Goal: Task Accomplishment & Management: Use online tool/utility

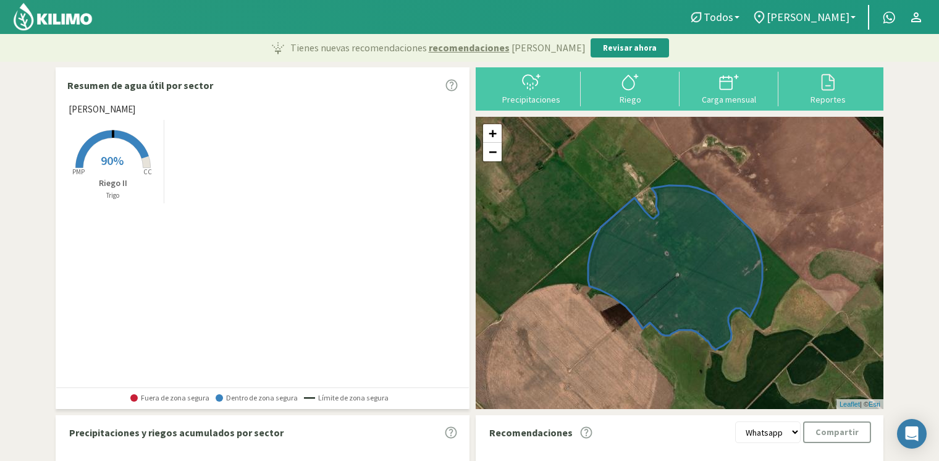
click at [836, 32] on nav "Todos Todos Trigo [PERSON_NAME] Todos [PERSON_NAME] [PERSON_NAME] 40cm El Recre…" at bounding box center [469, 17] width 939 height 34
click at [831, 22] on span "[PERSON_NAME]" at bounding box center [808, 17] width 83 height 13
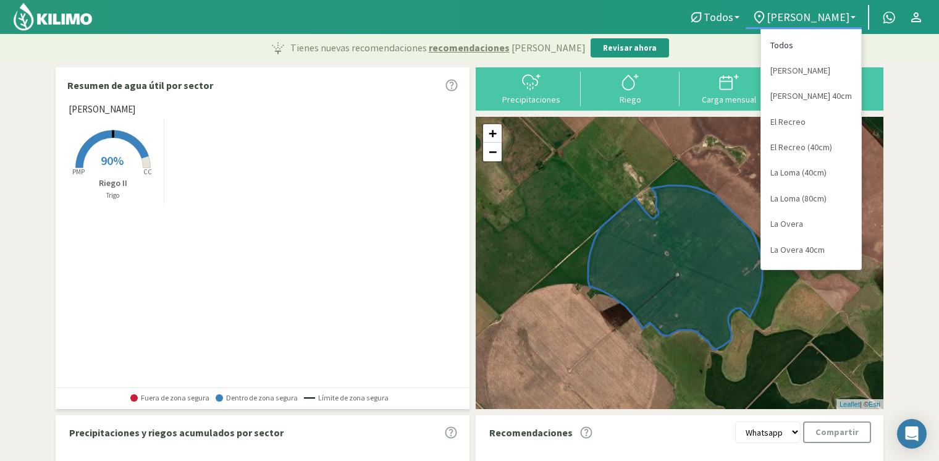
click at [800, 41] on link "Todos" at bounding box center [811, 45] width 100 height 25
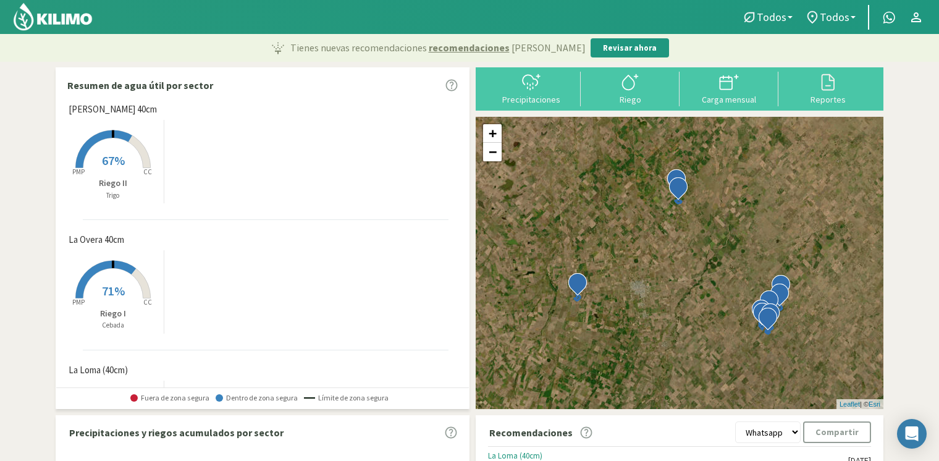
click at [127, 159] on rect at bounding box center [113, 169] width 99 height 99
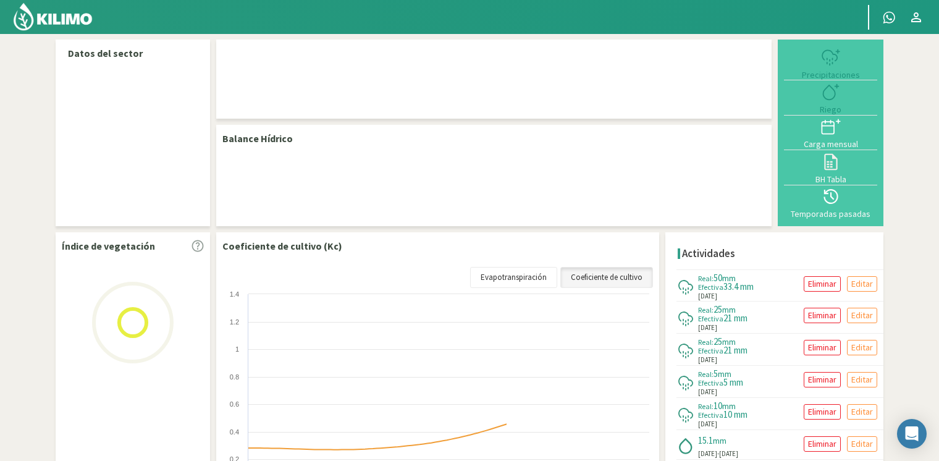
select select "1: Object"
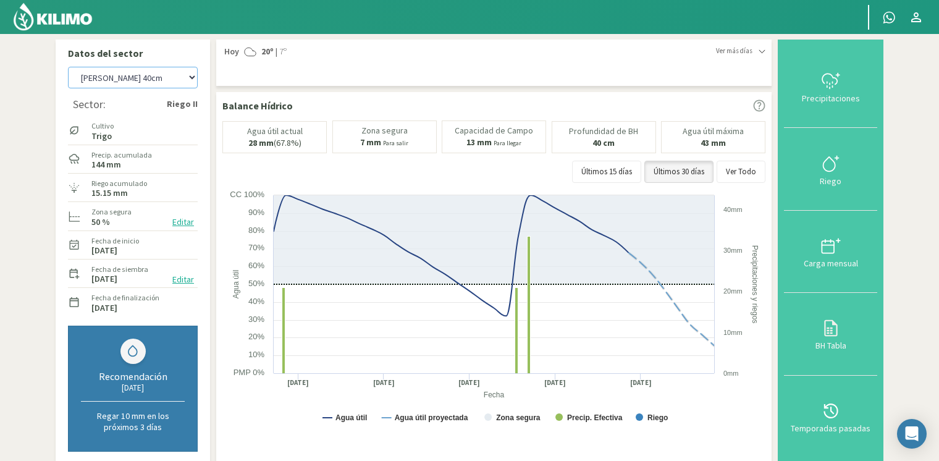
click at [141, 82] on select "[PERSON_NAME] [PERSON_NAME] 40cm El Recreo El Recreo (40cm) La Loma (40cm) [GEO…" at bounding box center [133, 78] width 130 height 22
click at [311, 53] on div "[DATE] 20º | 7º" at bounding box center [469, 52] width 494 height 12
click at [825, 87] on icon at bounding box center [831, 81] width 20 height 20
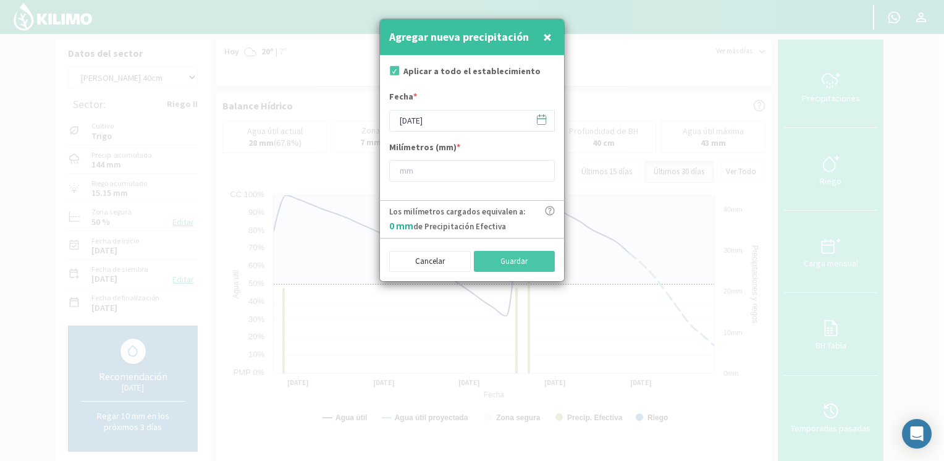
click at [544, 122] on icon at bounding box center [542, 120] width 12 height 12
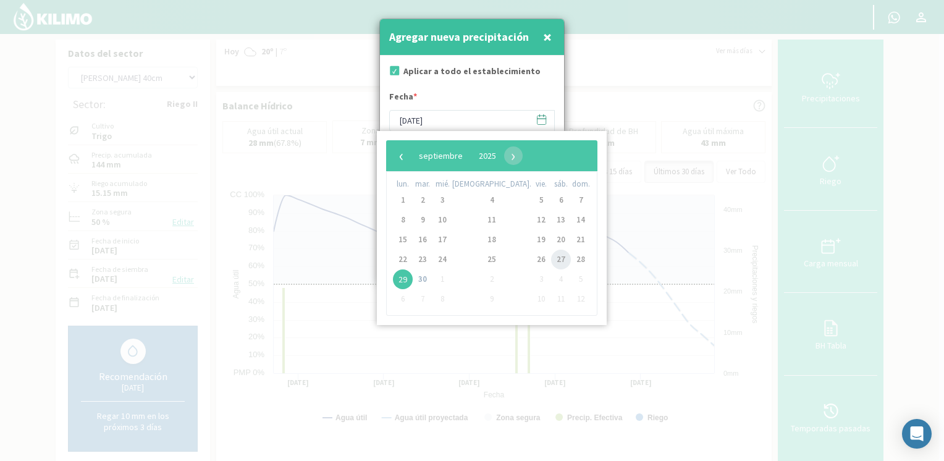
click at [551, 256] on span "27" at bounding box center [561, 260] width 20 height 20
type input "[DATE]"
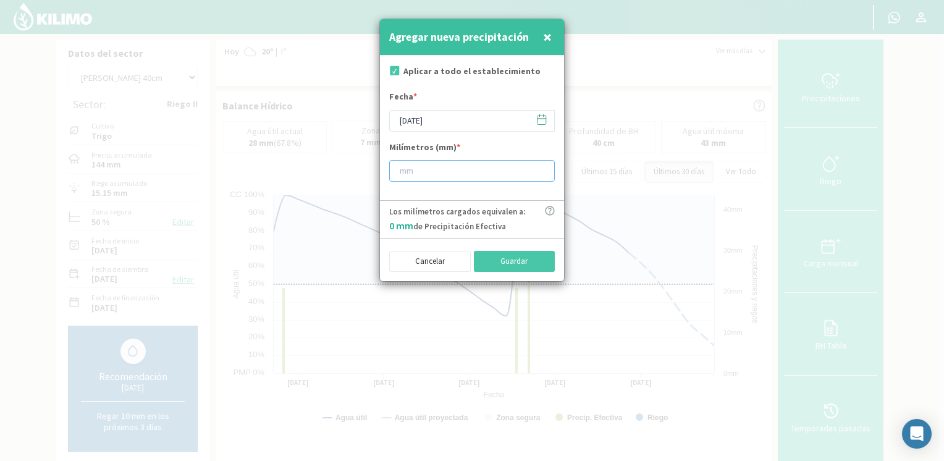
click at [447, 168] on input "number" at bounding box center [472, 171] width 166 height 22
type input "30"
click at [503, 261] on button "Guardar" at bounding box center [515, 261] width 82 height 21
type input "[DATE]"
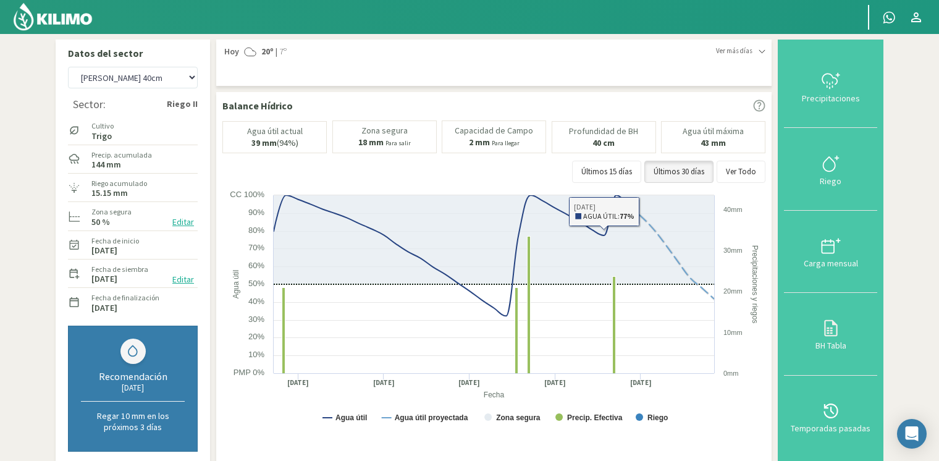
click at [169, 86] on div "[PERSON_NAME] [PERSON_NAME] 40cm El Recreo El Recreo (40cm) La Loma (40cm) [GEO…" at bounding box center [133, 194] width 130 height 261
drag, startPoint x: 169, startPoint y: 86, endPoint x: 170, endPoint y: 75, distance: 11.3
click at [173, 74] on select "[PERSON_NAME] [PERSON_NAME] 40cm El Recreo El Recreo (40cm) La Loma (40cm) [GEO…" at bounding box center [133, 78] width 130 height 22
click at [68, 67] on select "[PERSON_NAME] [PERSON_NAME] 40cm El Recreo El Recreo (40cm) La Loma (40cm) [GEO…" at bounding box center [133, 78] width 130 height 22
click at [292, 98] on div "Balance Hídrico" at bounding box center [493, 105] width 543 height 15
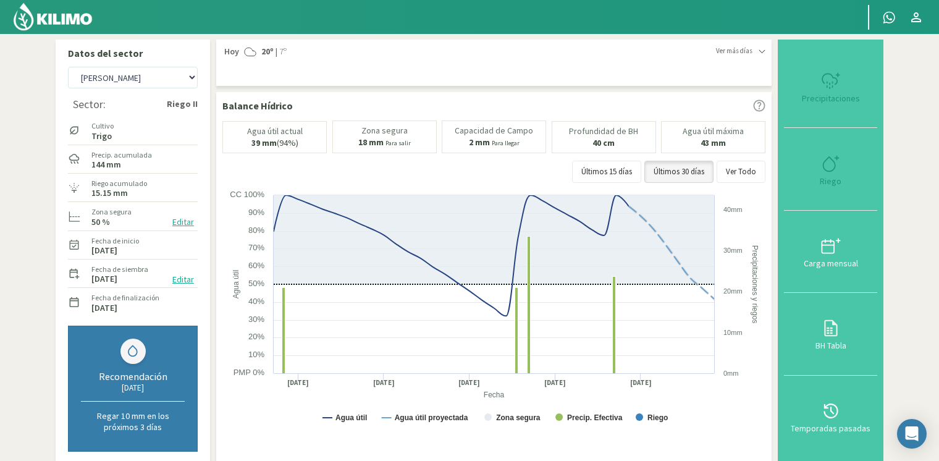
select select "10: Object"
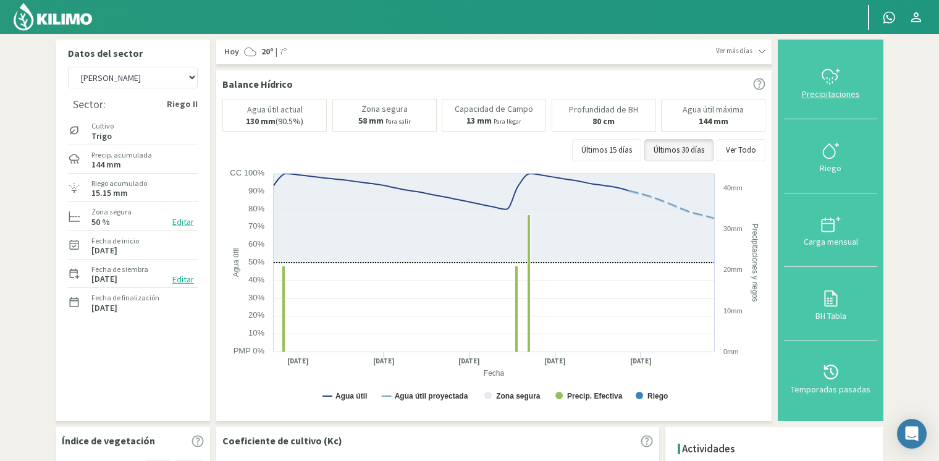
click at [825, 98] on div "Precipitaciones" at bounding box center [831, 94] width 86 height 9
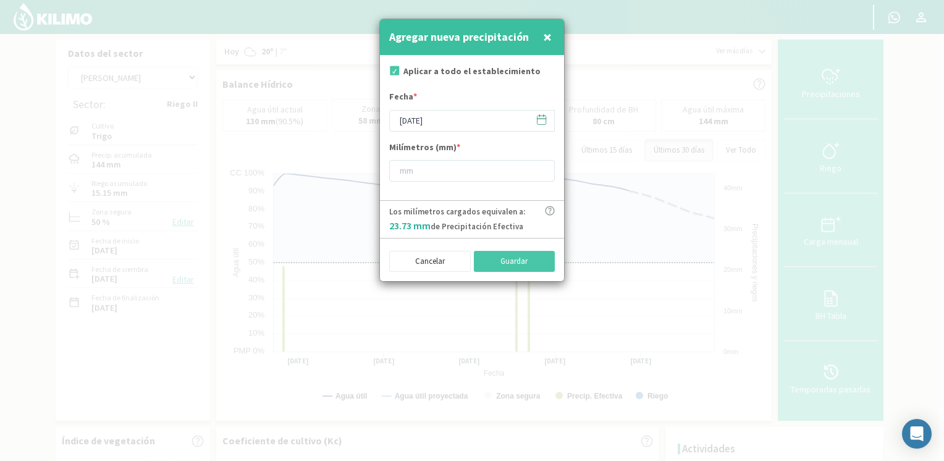
click at [537, 119] on icon at bounding box center [542, 120] width 12 height 12
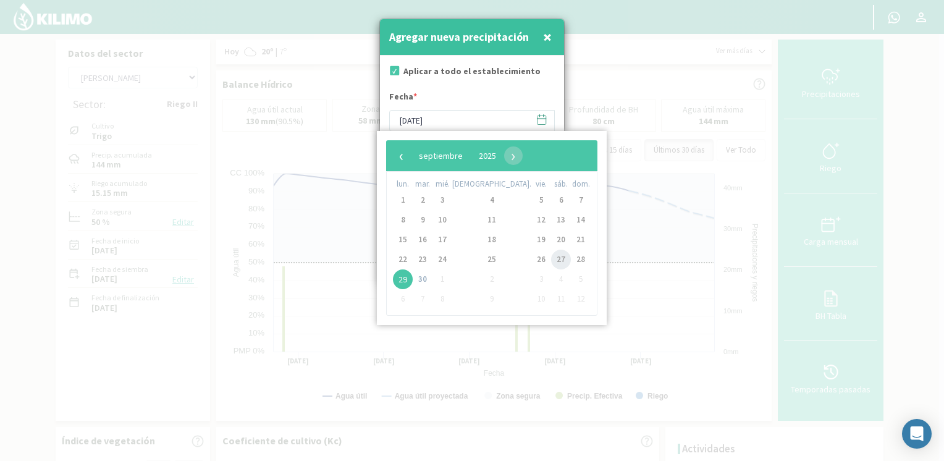
click at [551, 257] on span "27" at bounding box center [561, 260] width 20 height 20
type input "[DATE]"
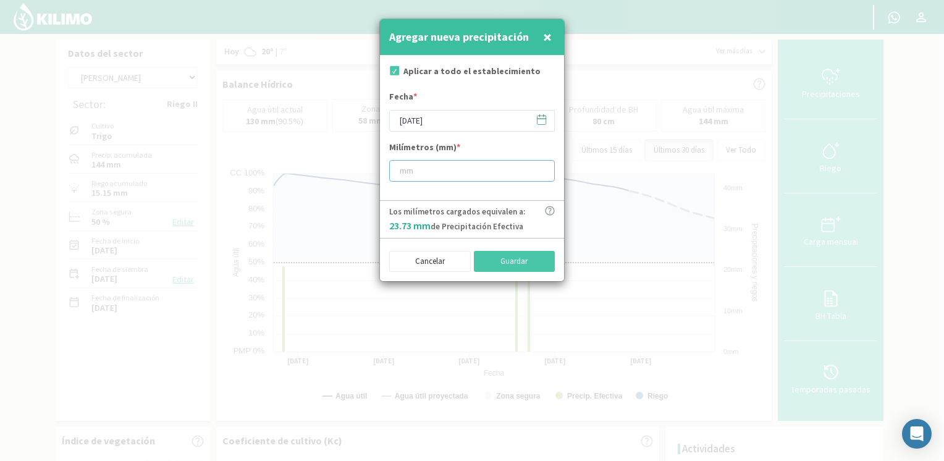
click at [469, 169] on input "number" at bounding box center [472, 171] width 166 height 22
type input "30"
click at [519, 254] on button "Guardar" at bounding box center [515, 261] width 82 height 21
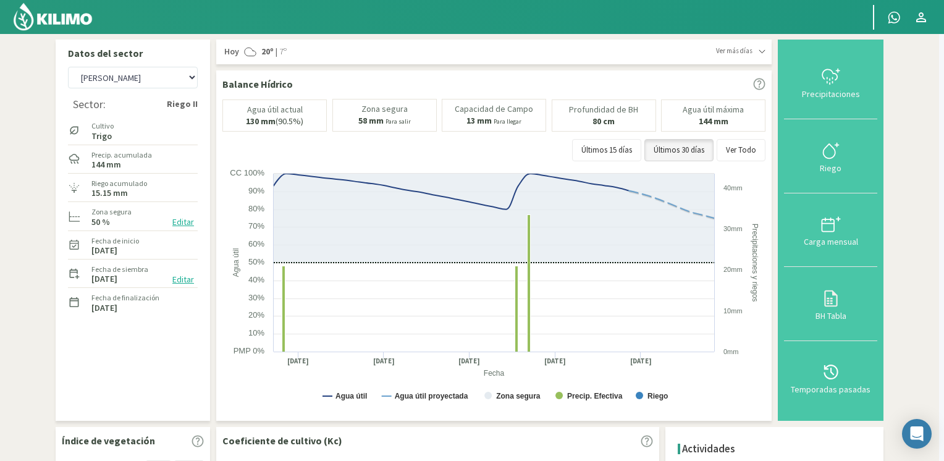
type input "[DATE]"
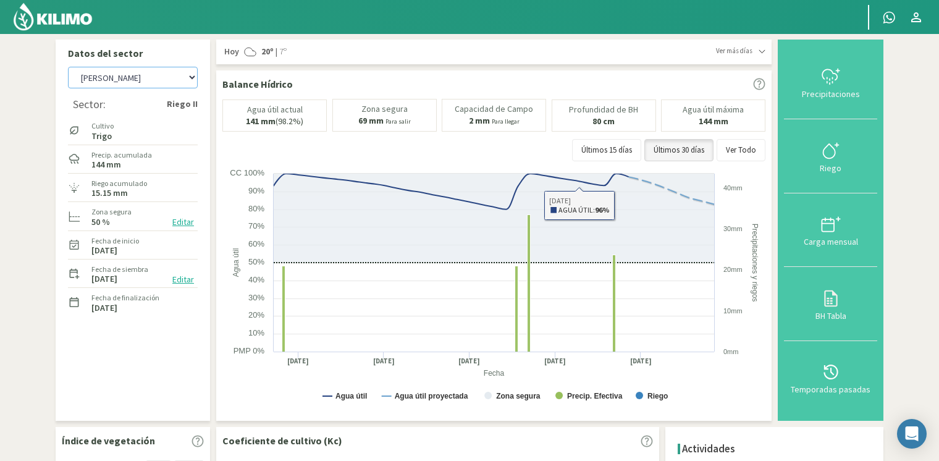
click at [108, 77] on select "[PERSON_NAME] [PERSON_NAME] 40cm El Recreo El Recreo (40cm) La Loma (40cm) [GEO…" at bounding box center [133, 78] width 130 height 22
click at [68, 67] on select "[PERSON_NAME] [PERSON_NAME] 40cm El Recreo El Recreo (40cm) La Loma (40cm) [GEO…" at bounding box center [133, 78] width 130 height 22
select select "22: Object"
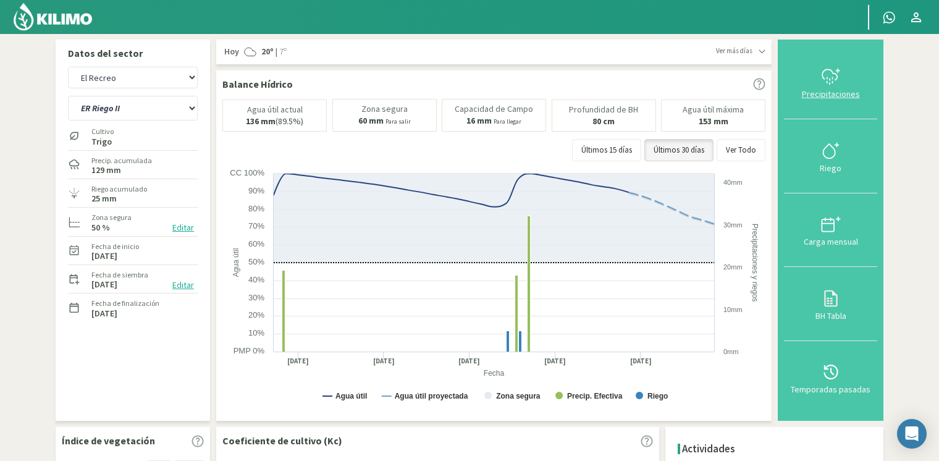
click at [805, 95] on div "Precipitaciones" at bounding box center [831, 94] width 86 height 9
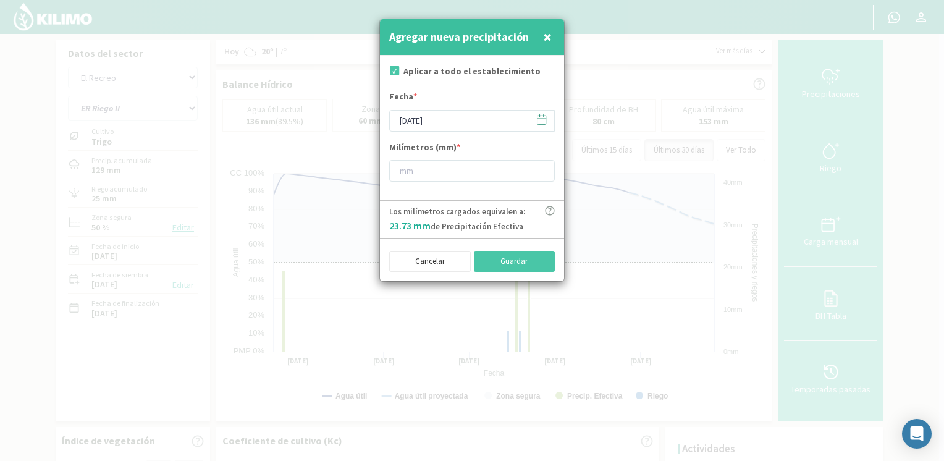
click at [542, 119] on icon at bounding box center [542, 120] width 12 height 12
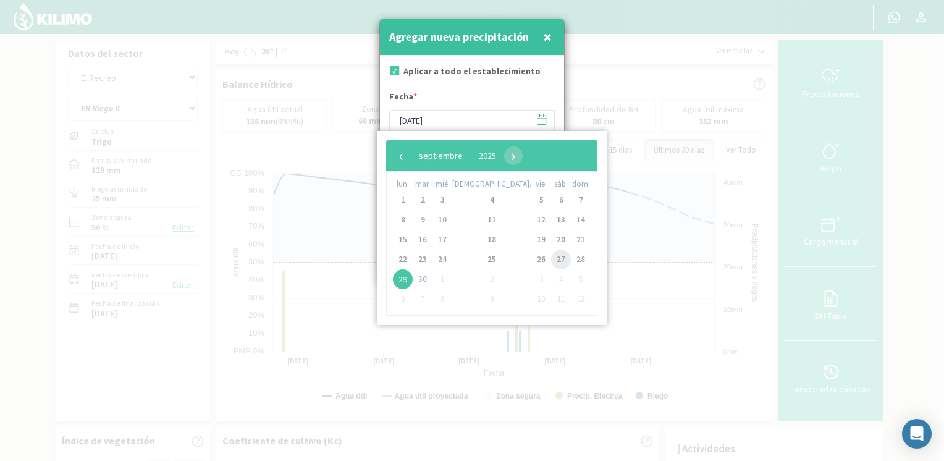
click at [551, 260] on span "27" at bounding box center [561, 260] width 20 height 20
type input "[DATE]"
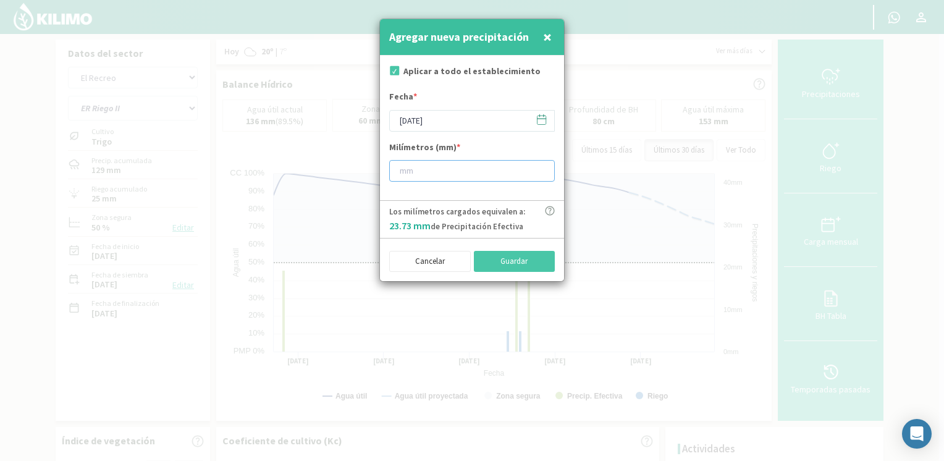
click at [455, 169] on input "number" at bounding box center [472, 171] width 166 height 22
type input "28"
click at [509, 248] on div "Cancelar Guardar" at bounding box center [472, 260] width 166 height 24
click at [509, 257] on button "Guardar" at bounding box center [515, 261] width 82 height 21
type input "[DATE]"
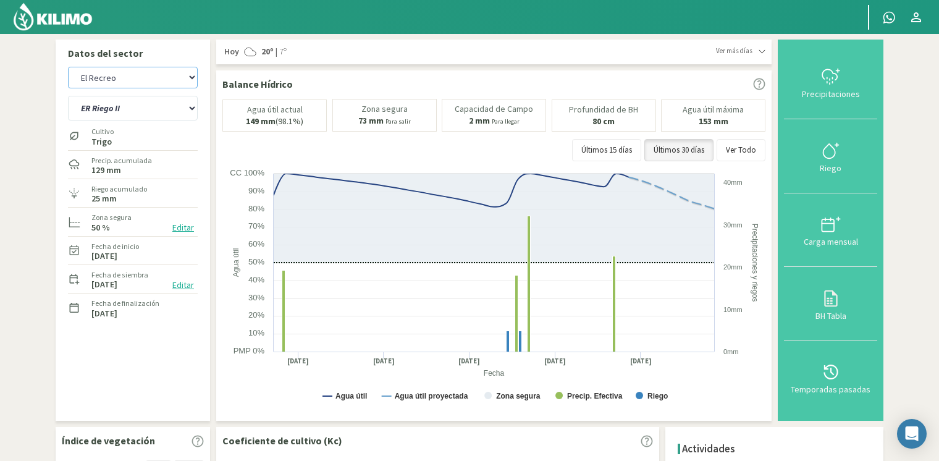
click at [174, 80] on select "[PERSON_NAME] [PERSON_NAME] 40cm El Recreo El Recreo (40cm) La Loma (40cm) [GEO…" at bounding box center [133, 78] width 130 height 22
click at [68, 67] on select "[PERSON_NAME] [PERSON_NAME] 40cm El Recreo El Recreo (40cm) La Loma (40cm) [GEO…" at bounding box center [133, 78] width 130 height 22
select select "33: Object"
select select "2: Object"
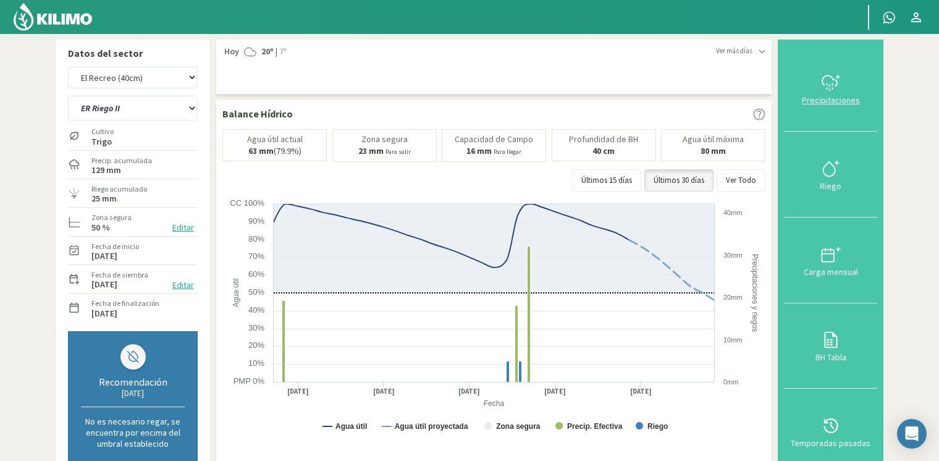
click at [844, 91] on div at bounding box center [831, 83] width 86 height 20
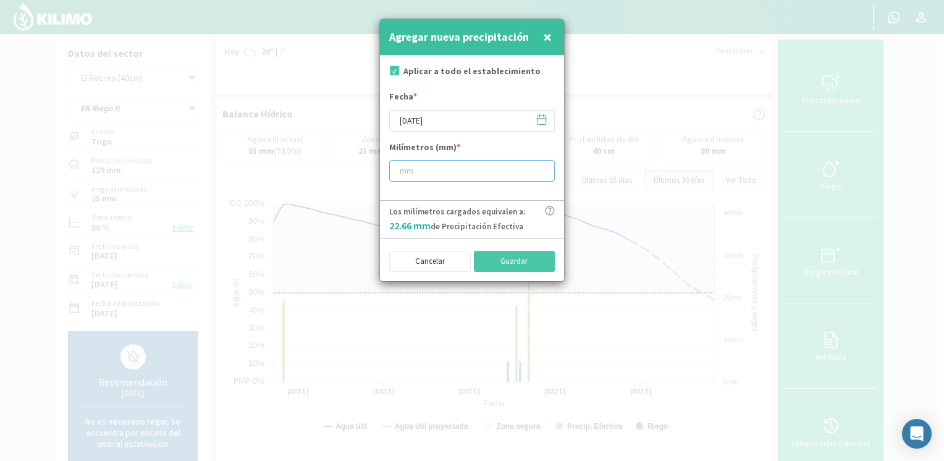
click at [482, 162] on input "number" at bounding box center [472, 171] width 166 height 22
click at [539, 116] on icon at bounding box center [539, 115] width 0 height 2
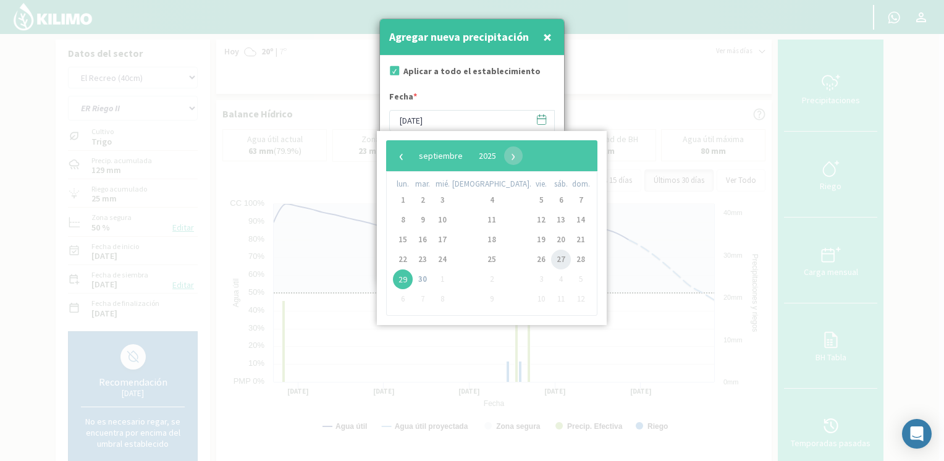
drag, startPoint x: 521, startPoint y: 248, endPoint x: 476, endPoint y: 204, distance: 62.9
click at [551, 255] on span "27" at bounding box center [561, 260] width 20 height 20
type input "[DATE]"
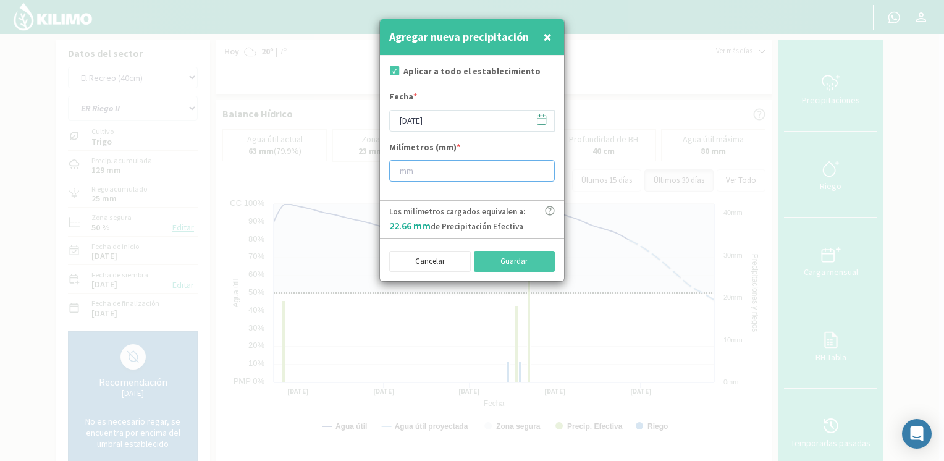
click at [450, 174] on input "number" at bounding box center [472, 171] width 166 height 22
type input "28"
click at [504, 266] on button "Guardar" at bounding box center [515, 261] width 82 height 21
type input "[DATE]"
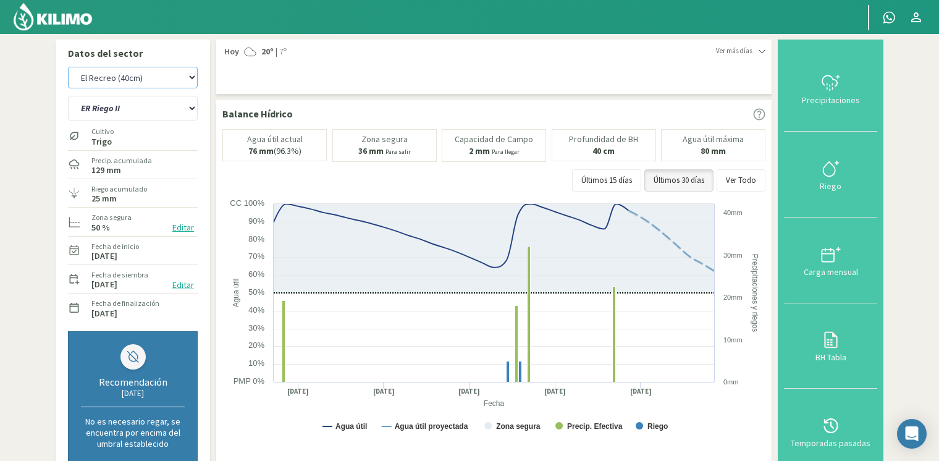
click at [156, 75] on select "[PERSON_NAME] [PERSON_NAME] 40cm El Recreo El Recreo (40cm) La Loma (40cm) [GEO…" at bounding box center [133, 78] width 130 height 22
click at [68, 67] on select "[PERSON_NAME] [PERSON_NAME] 40cm El Recreo El Recreo (40cm) La Loma (40cm) [GEO…" at bounding box center [133, 78] width 130 height 22
select select "44: Object"
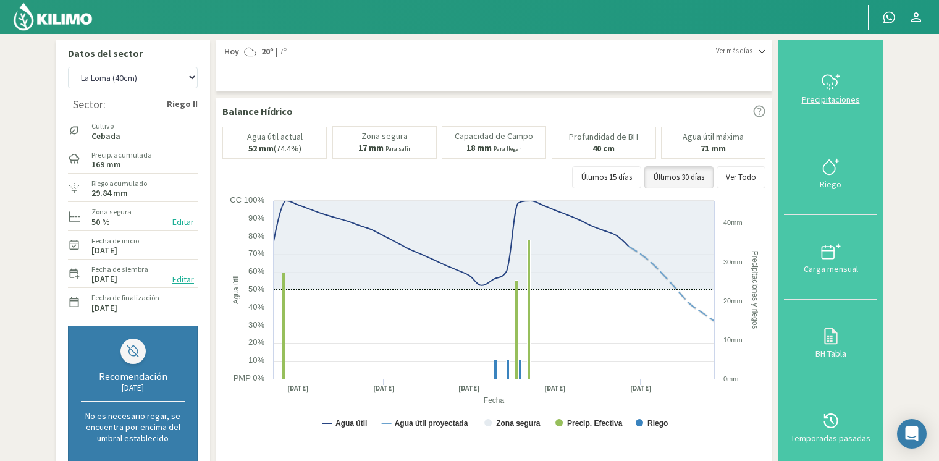
click at [830, 104] on button "Precipitaciones" at bounding box center [830, 88] width 93 height 85
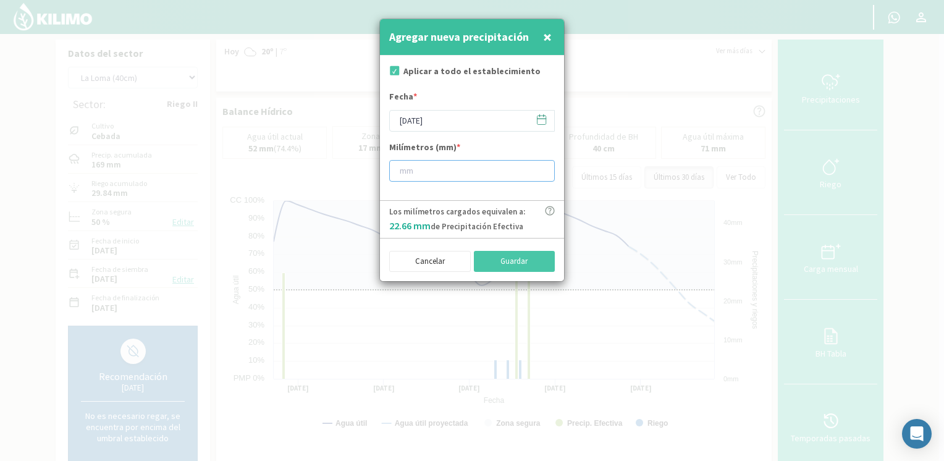
click at [485, 167] on input "number" at bounding box center [472, 171] width 166 height 22
click at [536, 122] on icon at bounding box center [542, 120] width 12 height 12
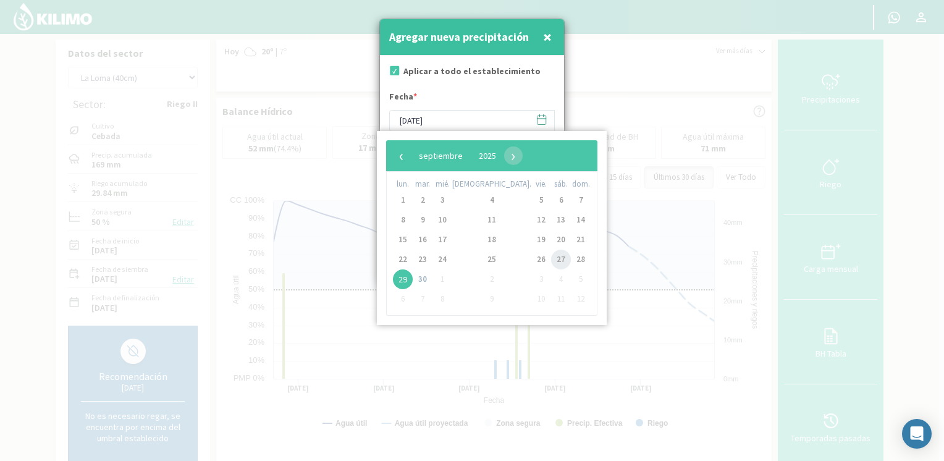
drag, startPoint x: 503, startPoint y: 257, endPoint x: 496, endPoint y: 224, distance: 34.0
click at [551, 253] on span "27" at bounding box center [561, 260] width 20 height 20
type input "[DATE]"
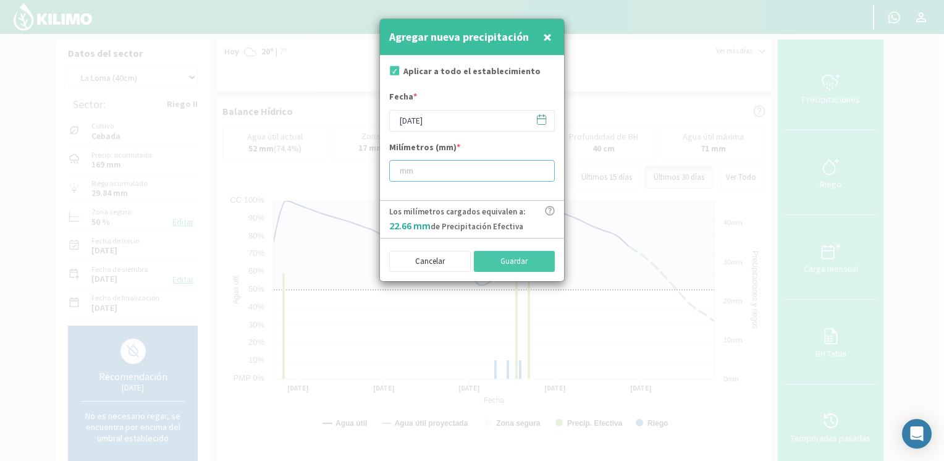
click at [481, 166] on input "number" at bounding box center [472, 171] width 166 height 22
type input "30"
click at [522, 250] on div "Cancelar Guardar" at bounding box center [472, 260] width 166 height 24
click at [522, 252] on button "Guardar" at bounding box center [515, 261] width 82 height 21
type input "[DATE]"
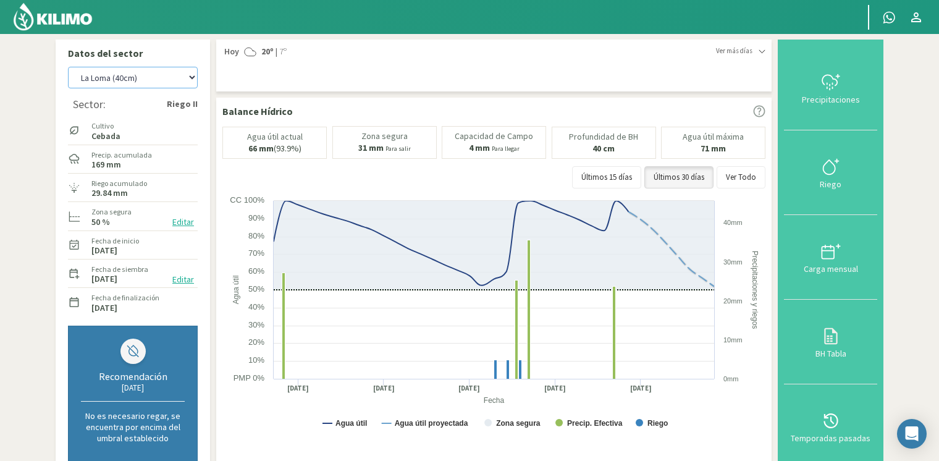
click at [175, 78] on select "[PERSON_NAME] [PERSON_NAME] 40cm El Recreo El Recreo (40cm) La Loma (40cm) [GEO…" at bounding box center [133, 78] width 130 height 22
click at [68, 67] on select "[PERSON_NAME] [PERSON_NAME] 40cm El Recreo El Recreo (40cm) La Loma (40cm) [GEO…" at bounding box center [133, 78] width 130 height 22
select select "55: Object"
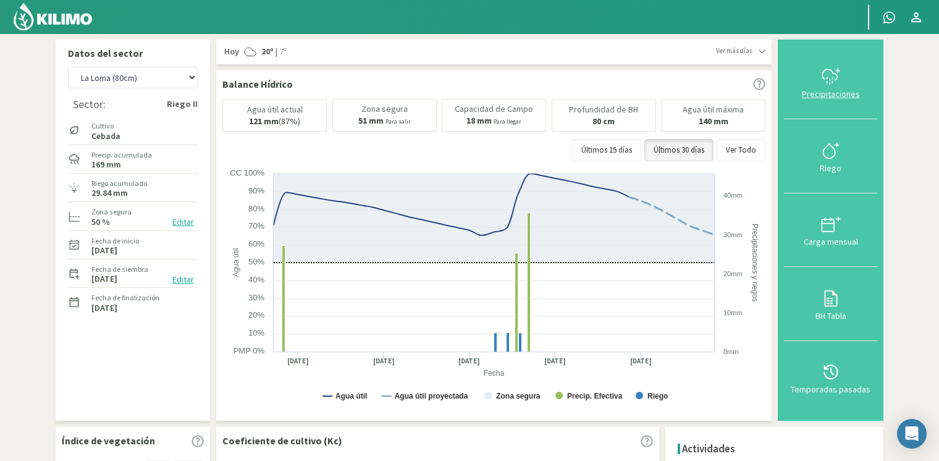
click at [810, 98] on div "Precipitaciones" at bounding box center [831, 94] width 86 height 9
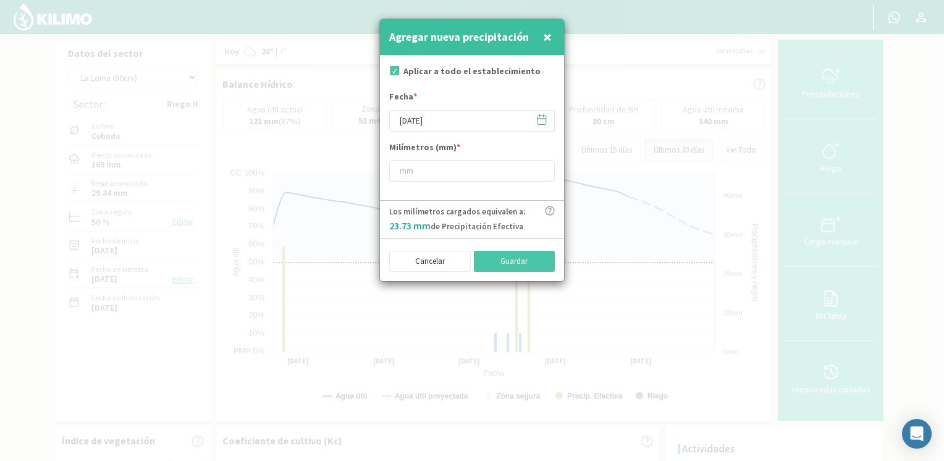
click at [539, 122] on icon at bounding box center [542, 120] width 12 height 12
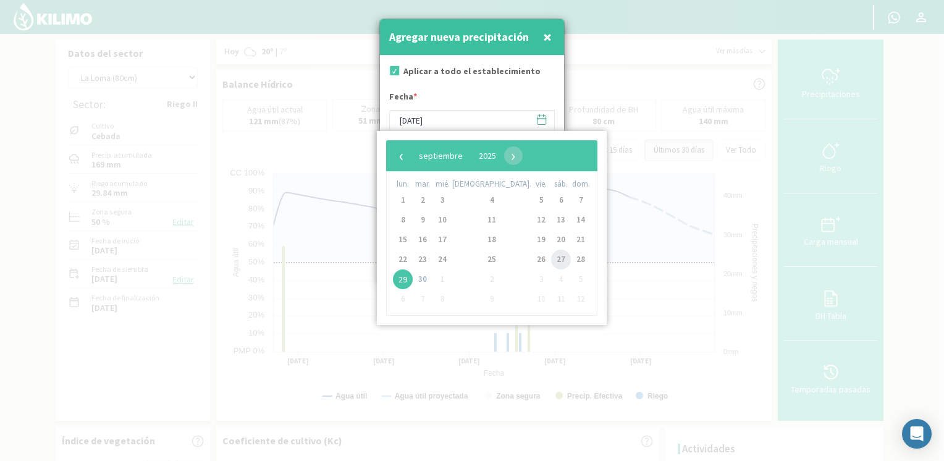
click at [551, 257] on span "27" at bounding box center [561, 260] width 20 height 20
type input "[DATE]"
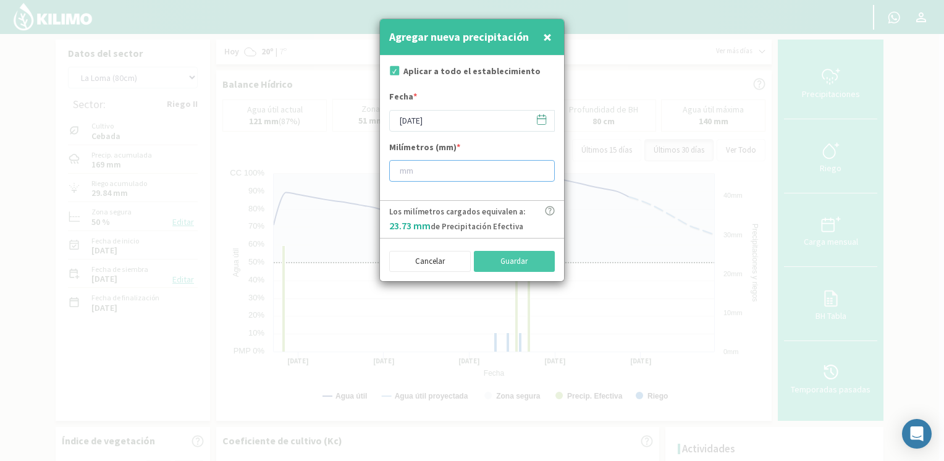
click at [463, 162] on input "number" at bounding box center [472, 171] width 166 height 22
type input "30"
click at [514, 266] on button "Guardar" at bounding box center [515, 261] width 82 height 21
type input "[DATE]"
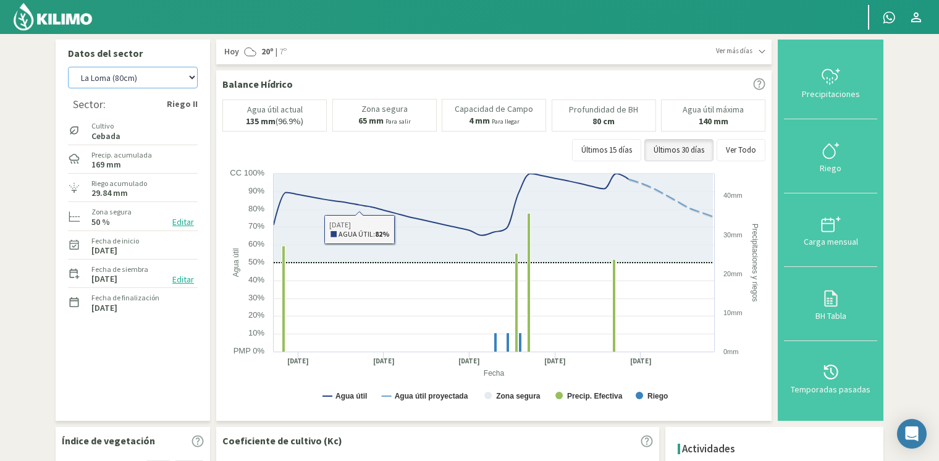
click at [161, 73] on select "[PERSON_NAME] [PERSON_NAME] 40cm El Recreo El Recreo (40cm) La Loma (40cm) [GEO…" at bounding box center [133, 78] width 130 height 22
click at [68, 67] on select "[PERSON_NAME] [PERSON_NAME] 40cm El Recreo El Recreo (40cm) La Loma (40cm) [GEO…" at bounding box center [133, 78] width 130 height 22
select select "68: Object"
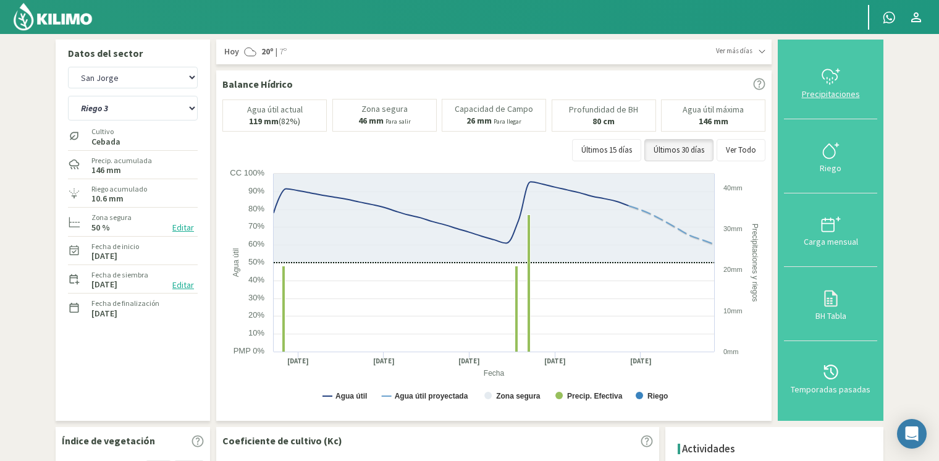
click at [837, 78] on icon at bounding box center [829, 75] width 15 height 11
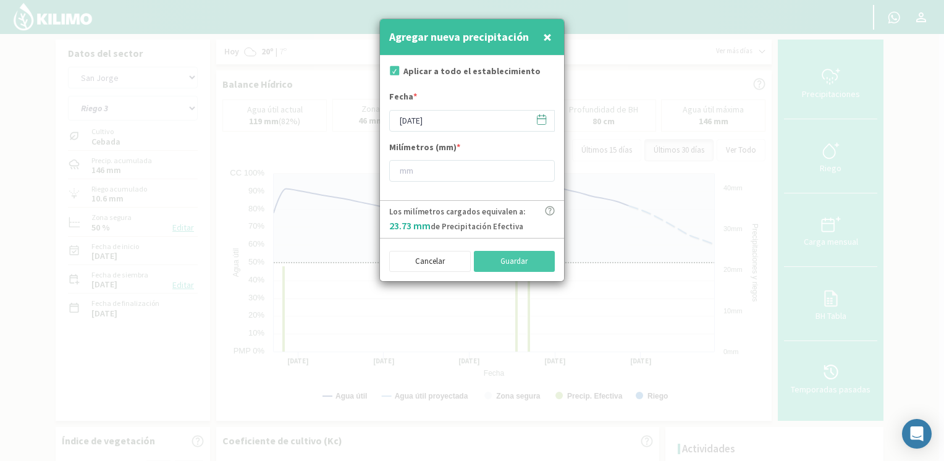
click at [542, 122] on icon at bounding box center [542, 120] width 12 height 12
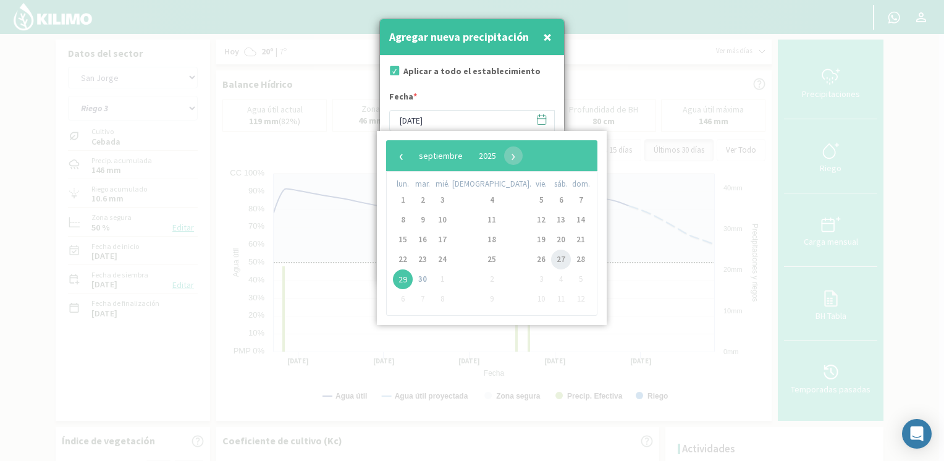
click at [551, 259] on span "27" at bounding box center [561, 260] width 20 height 20
type input "[DATE]"
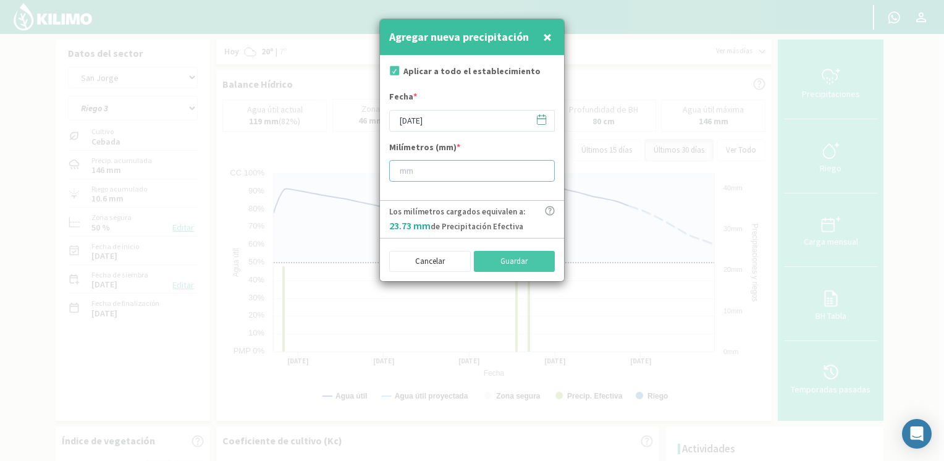
click at [477, 169] on input "number" at bounding box center [472, 171] width 166 height 22
type input "30"
click at [506, 256] on button "Guardar" at bounding box center [515, 261] width 82 height 21
type input "[DATE]"
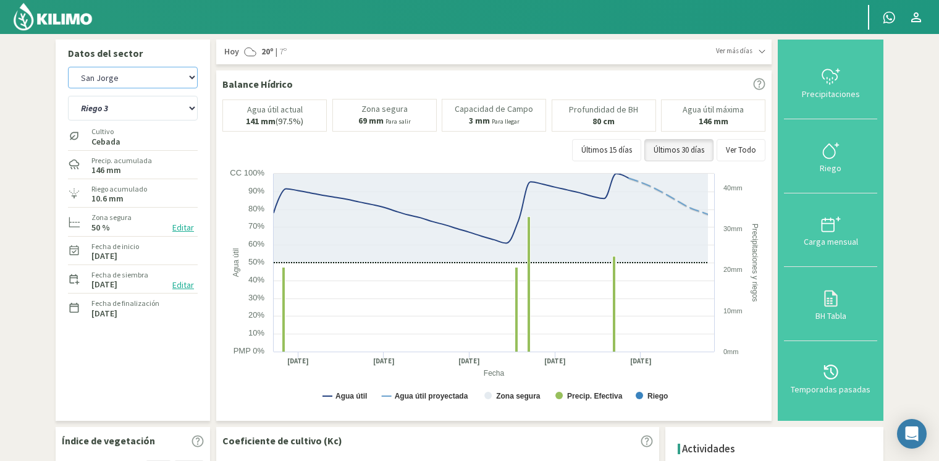
click at [172, 81] on select "[PERSON_NAME] [PERSON_NAME] 40cm El Recreo El Recreo (40cm) La Loma (40cm) [GEO…" at bounding box center [133, 78] width 130 height 22
click at [68, 67] on select "[PERSON_NAME] [PERSON_NAME] 40cm El Recreo El Recreo (40cm) La Loma (40cm) [GEO…" at bounding box center [133, 78] width 130 height 22
select select "79: Object"
select select "5: Object"
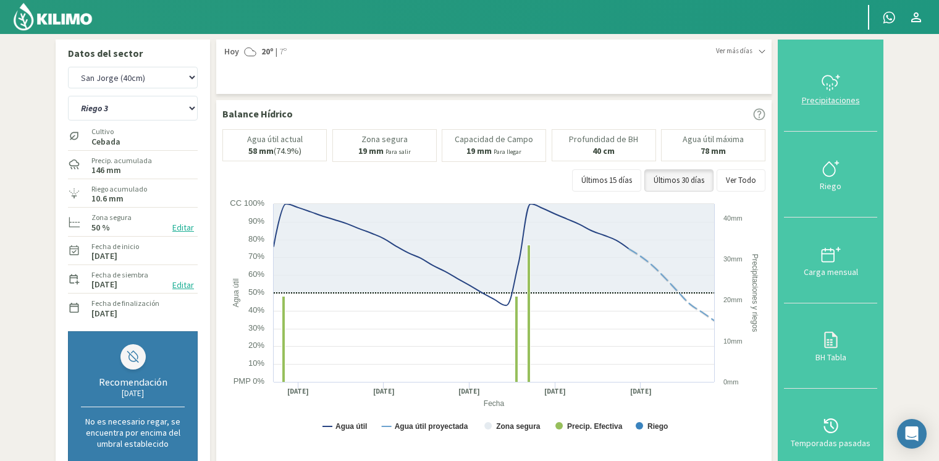
click at [819, 96] on div "Precipitaciones" at bounding box center [831, 100] width 86 height 9
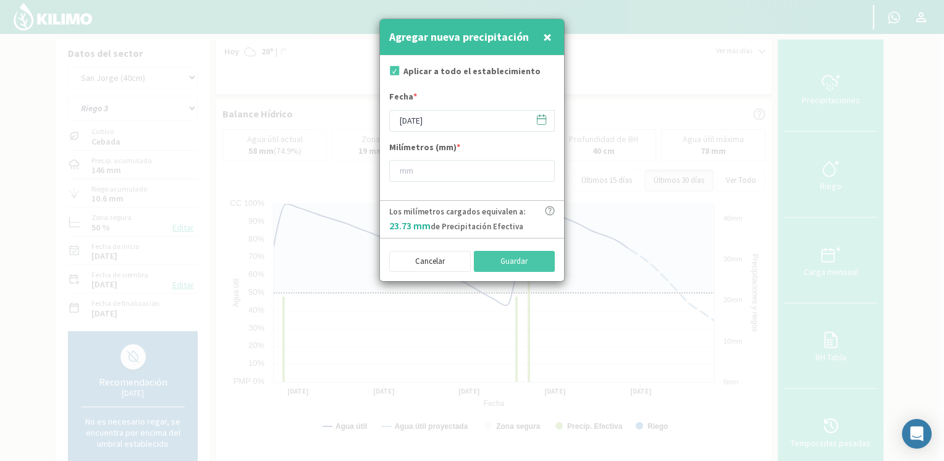
click at [544, 120] on icon at bounding box center [542, 120] width 12 height 12
type input "[DATE]"
click at [477, 170] on input "number" at bounding box center [472, 171] width 166 height 22
type input "30"
click at [534, 254] on button "Guardar" at bounding box center [515, 261] width 82 height 21
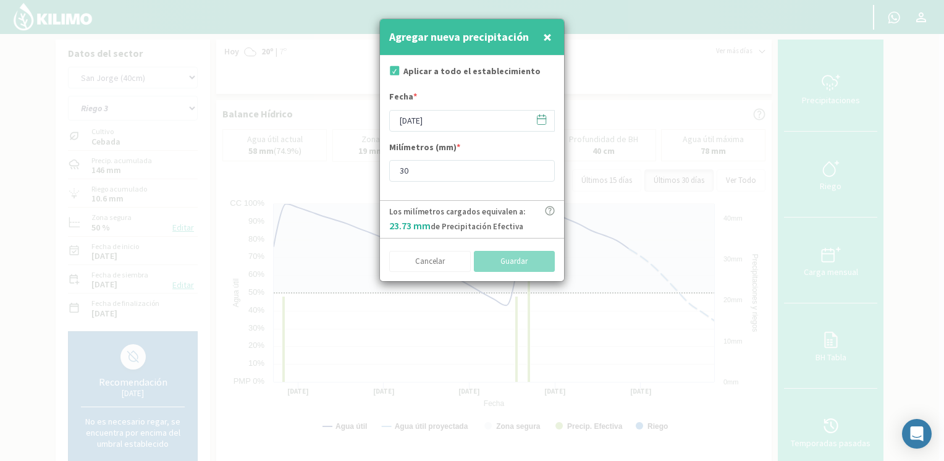
type input "[DATE]"
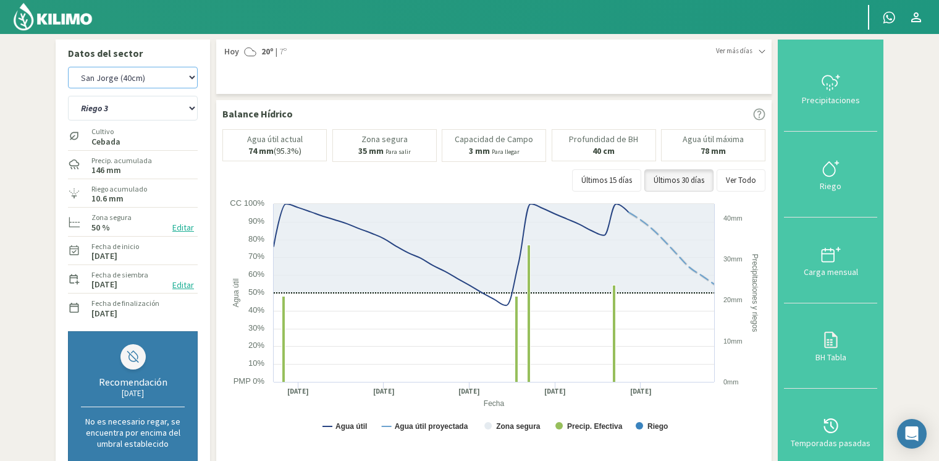
click at [134, 78] on select "[PERSON_NAME] [PERSON_NAME] 40cm El Recreo El Recreo (40cm) La Loma (40cm) [GEO…" at bounding box center [133, 78] width 130 height 22
click at [68, 67] on select "[PERSON_NAME] [PERSON_NAME] 40cm El Recreo El Recreo (40cm) La Loma (40cm) [GEO…" at bounding box center [133, 78] width 130 height 22
select select "86: Object"
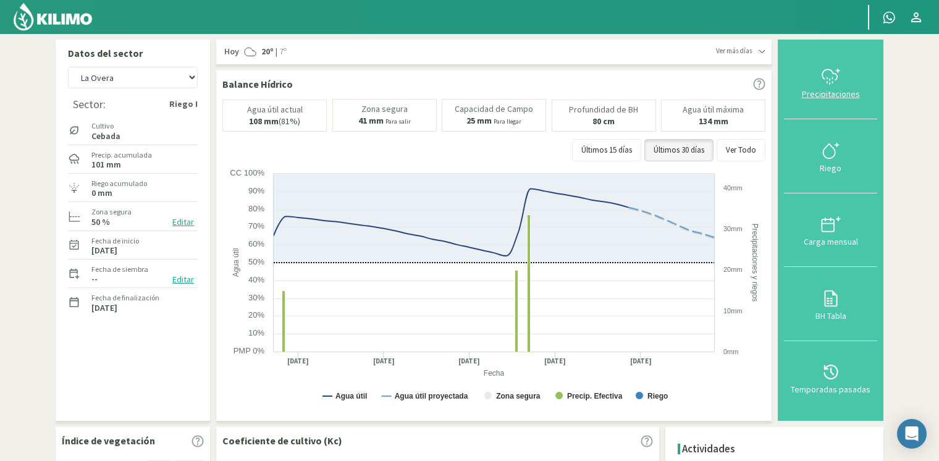
click at [833, 90] on div "Precipitaciones" at bounding box center [831, 94] width 86 height 9
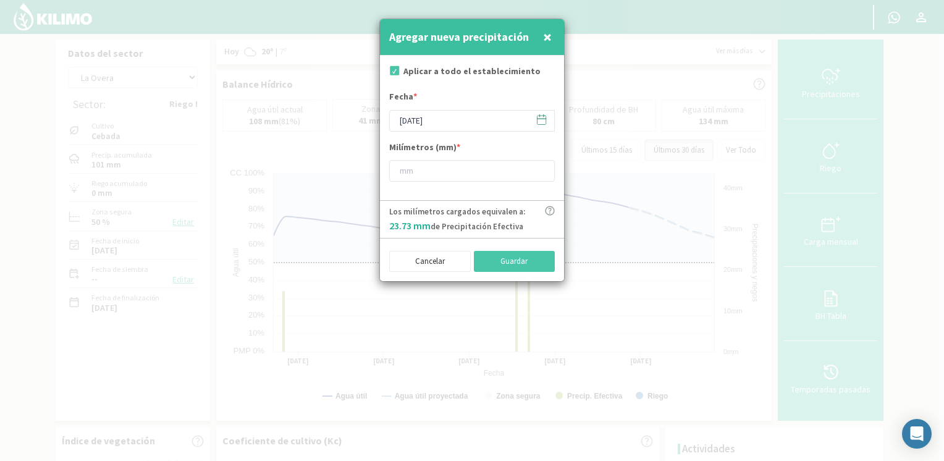
click at [544, 120] on icon at bounding box center [542, 120] width 12 height 12
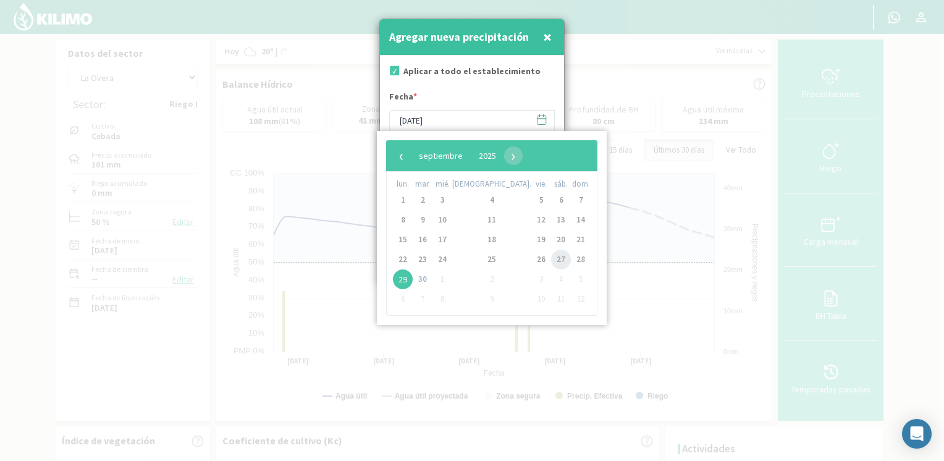
click at [551, 264] on span "27" at bounding box center [561, 260] width 20 height 20
type input "[DATE]"
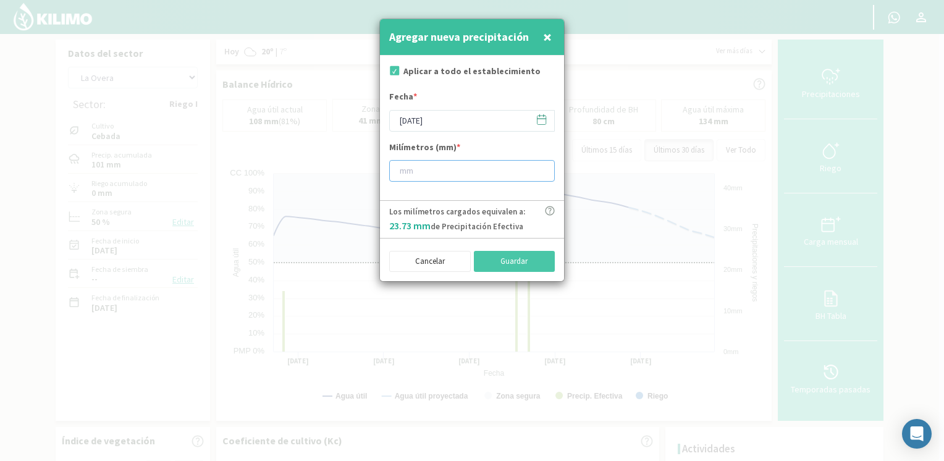
click at [489, 167] on input "number" at bounding box center [472, 171] width 166 height 22
type input "32"
click at [531, 259] on button "Guardar" at bounding box center [515, 261] width 82 height 21
type input "[DATE]"
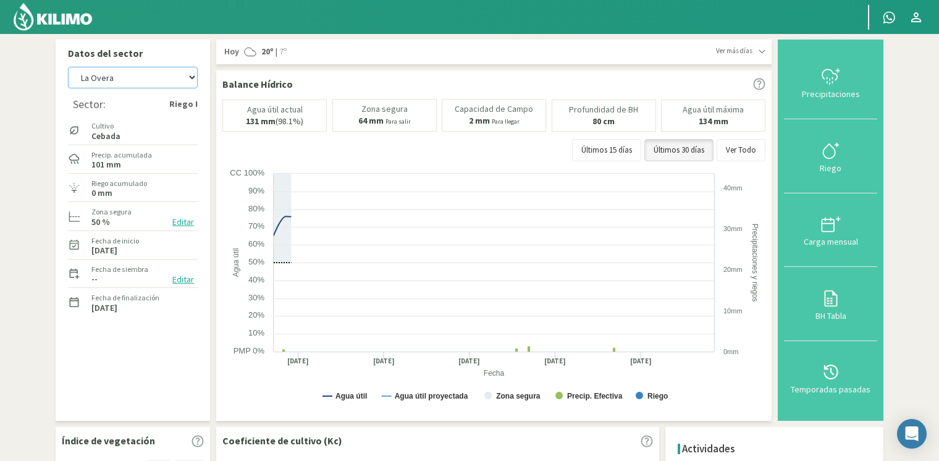
click at [182, 83] on select "[PERSON_NAME] [PERSON_NAME] 40cm El Recreo El Recreo (40cm) La Loma (40cm) [GEO…" at bounding box center [133, 78] width 130 height 22
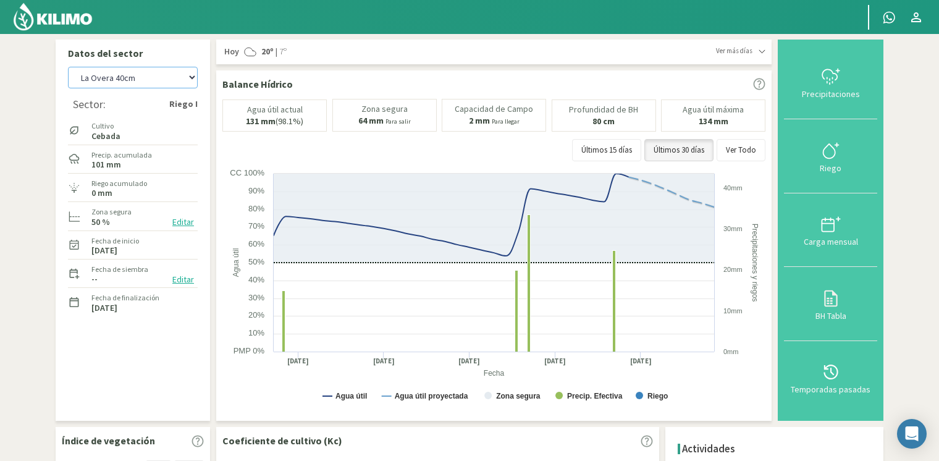
click at [68, 67] on select "[PERSON_NAME] [PERSON_NAME] 40cm El Recreo El Recreo (40cm) La Loma (40cm) [GEO…" at bounding box center [133, 78] width 130 height 22
select select "97: Object"
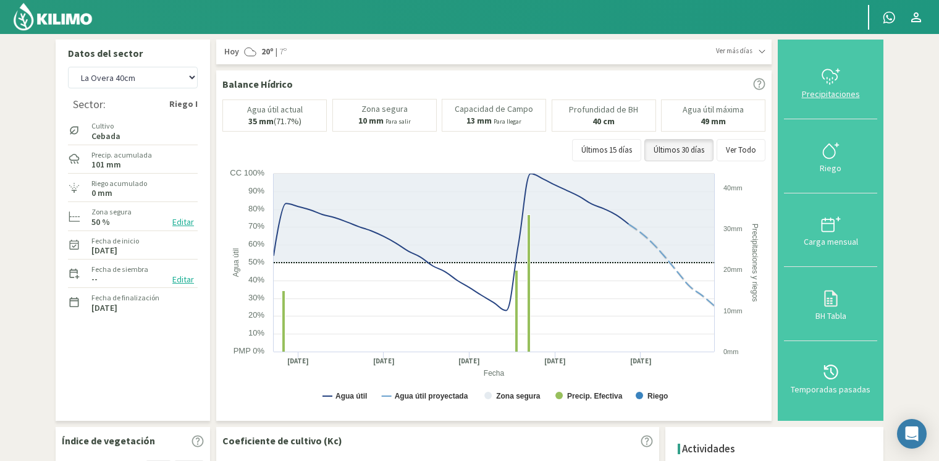
click at [821, 93] on div "Precipitaciones" at bounding box center [831, 94] width 86 height 9
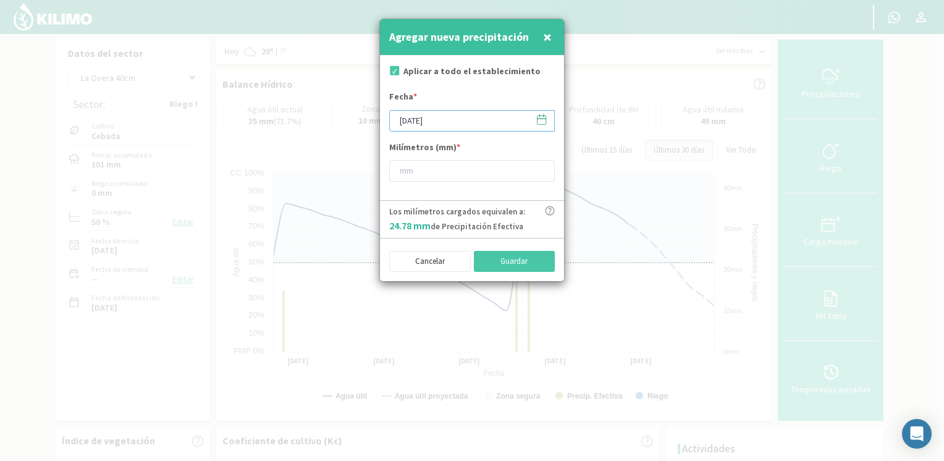
click at [547, 119] on div "[DATE]" at bounding box center [472, 121] width 166 height 22
click at [545, 119] on icon at bounding box center [542, 120] width 12 height 12
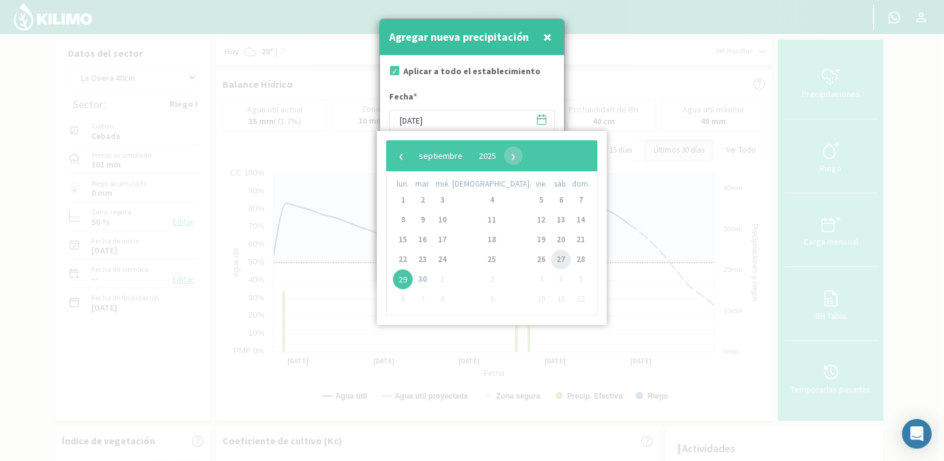
drag, startPoint x: 518, startPoint y: 254, endPoint x: 510, endPoint y: 219, distance: 36.7
click at [551, 255] on span "27" at bounding box center [561, 260] width 20 height 20
type input "[DATE]"
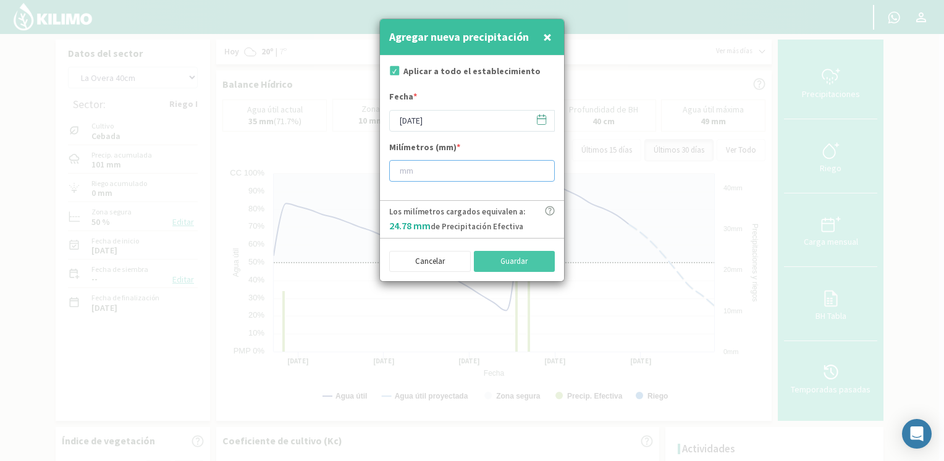
click at [475, 162] on input "number" at bounding box center [472, 171] width 166 height 22
type input "32"
click at [547, 258] on button "Guardar" at bounding box center [515, 261] width 82 height 21
type input "[DATE]"
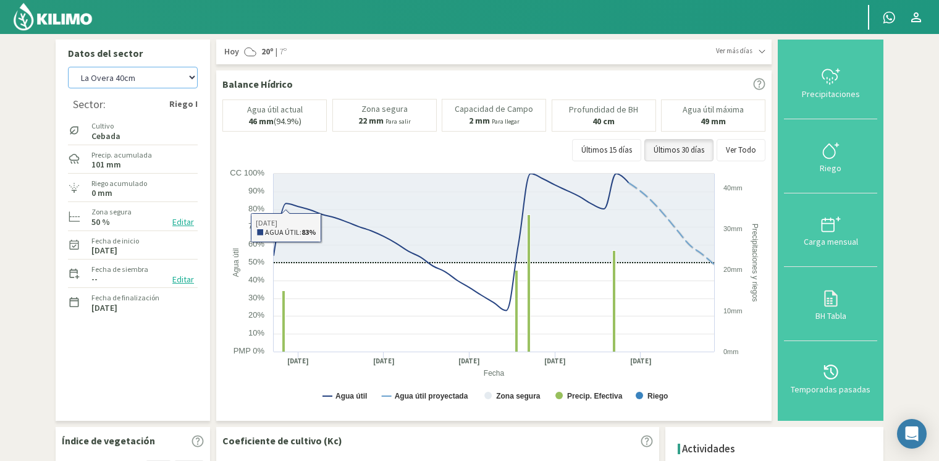
click at [168, 70] on select "[PERSON_NAME] [PERSON_NAME] 40cm El Recreo El Recreo (40cm) La Loma (40cm) [GEO…" at bounding box center [133, 78] width 130 height 22
click at [68, 67] on select "[PERSON_NAME] [PERSON_NAME] 40cm El Recreo El Recreo (40cm) La Loma (40cm) [GEO…" at bounding box center [133, 78] width 130 height 22
select select "108: Object"
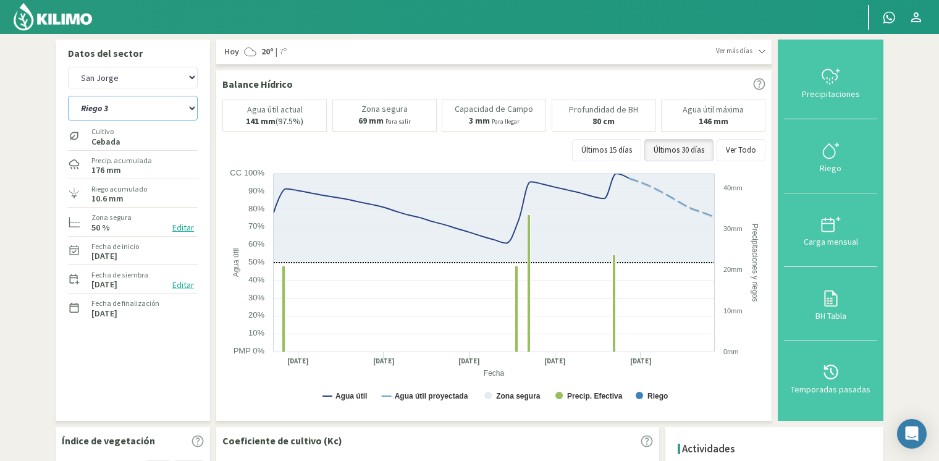
click at [180, 109] on select "[STREET_ADDRESS]" at bounding box center [133, 108] width 130 height 25
click at [206, 137] on div "Datos del sector [PERSON_NAME] [PERSON_NAME] 40cm El Recreo El Recreo (40cm) La…" at bounding box center [133, 230] width 154 height 381
drag, startPoint x: 185, startPoint y: 106, endPoint x: 182, endPoint y: 122, distance: 17.0
click at [185, 106] on select "[STREET_ADDRESS]" at bounding box center [133, 108] width 130 height 25
select select "4: Object"
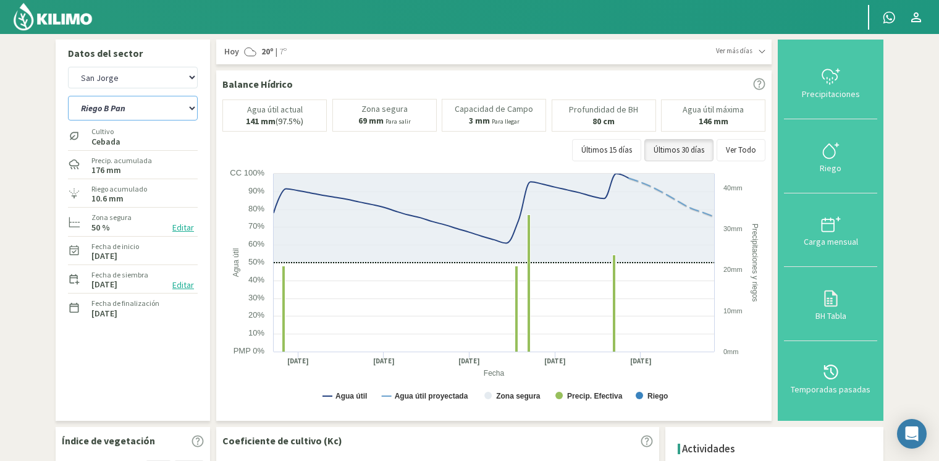
click at [68, 96] on select "[STREET_ADDRESS]" at bounding box center [133, 108] width 130 height 25
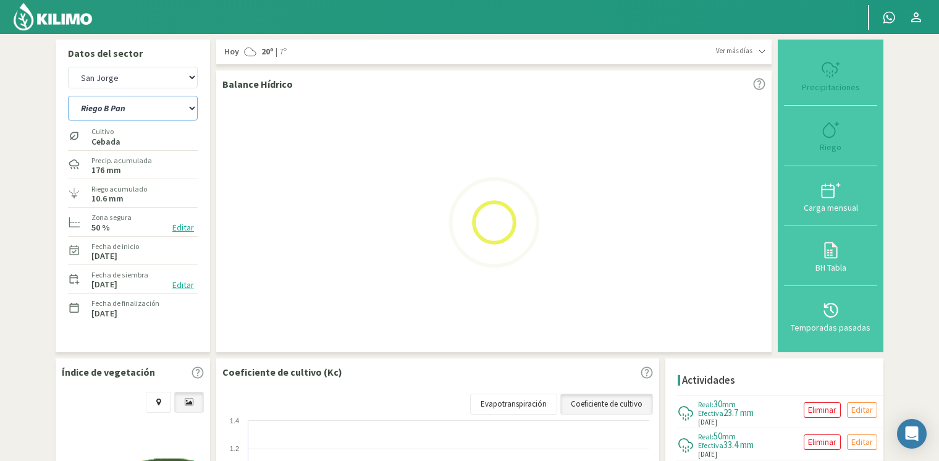
select select "118: Object"
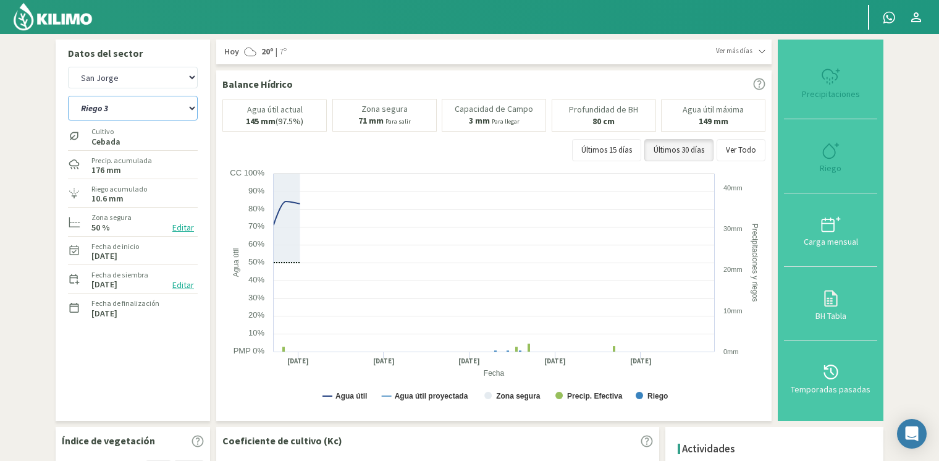
select select "9: Object"
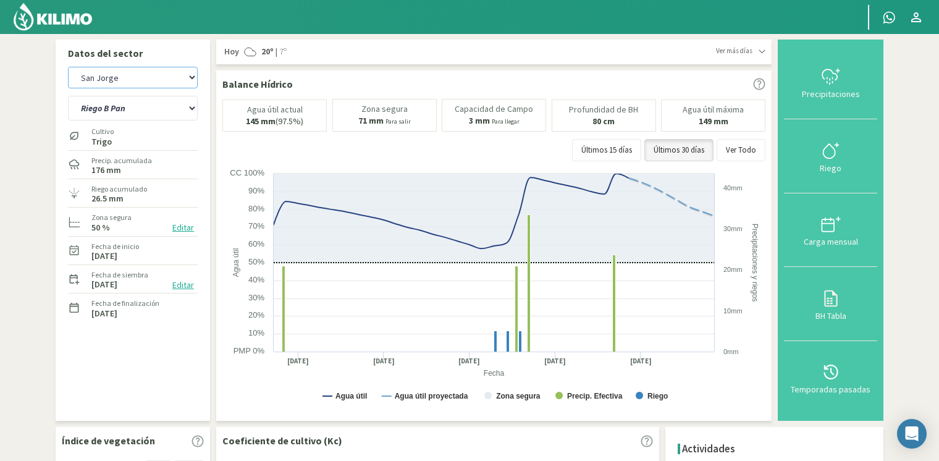
click at [160, 78] on select "[PERSON_NAME] [PERSON_NAME] 40cm El Recreo El Recreo (40cm) La Loma (40cm) [GEO…" at bounding box center [133, 78] width 130 height 22
click at [0, 148] on section "Datos del sector [PERSON_NAME] [PERSON_NAME] 40cm El Recreo El Recreo (40cm) La…" at bounding box center [469, 399] width 939 height 730
